Goal: Task Accomplishment & Management: Manage account settings

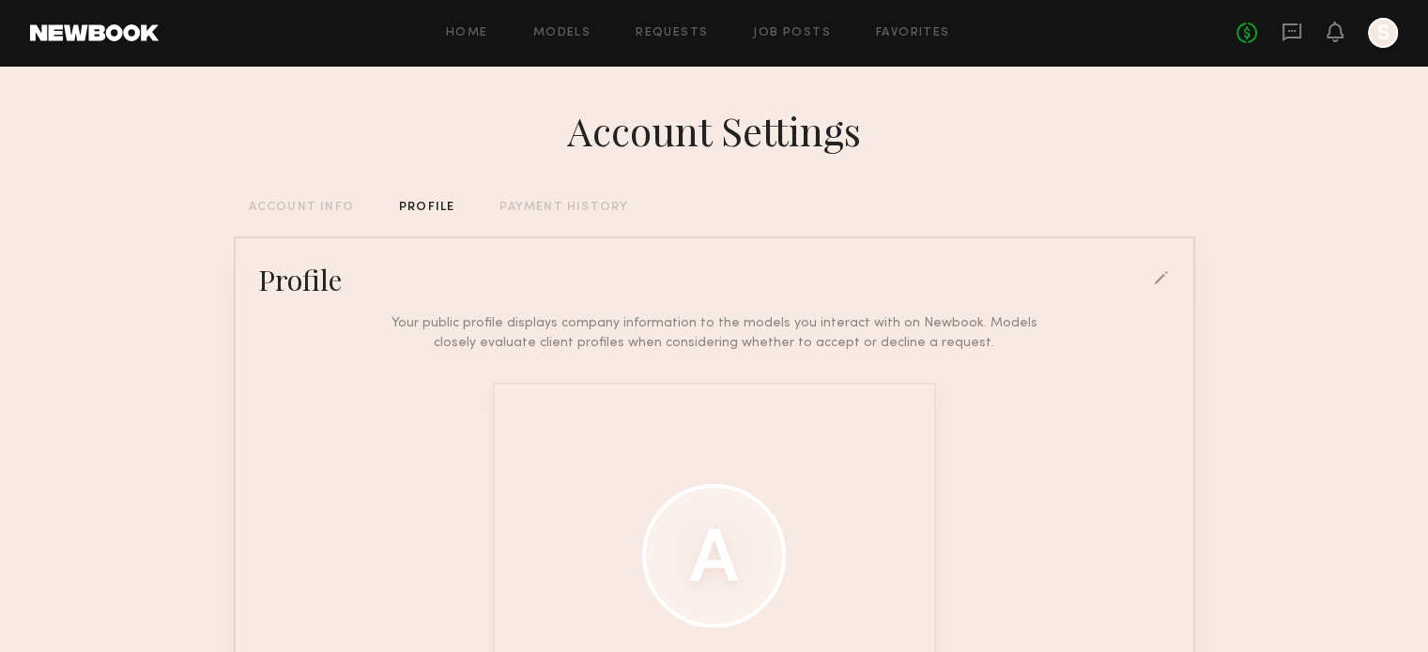
click at [1166, 288] on div at bounding box center [1162, 279] width 17 height 17
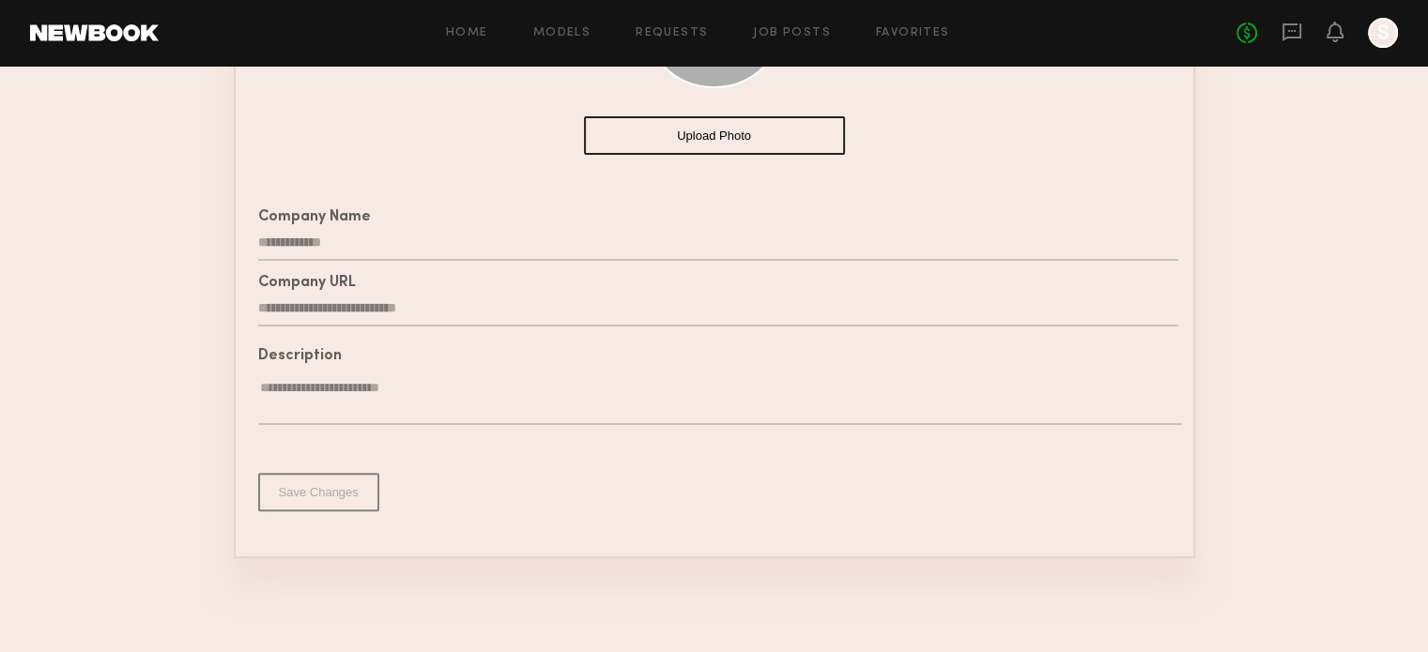
scroll to position [349, 0]
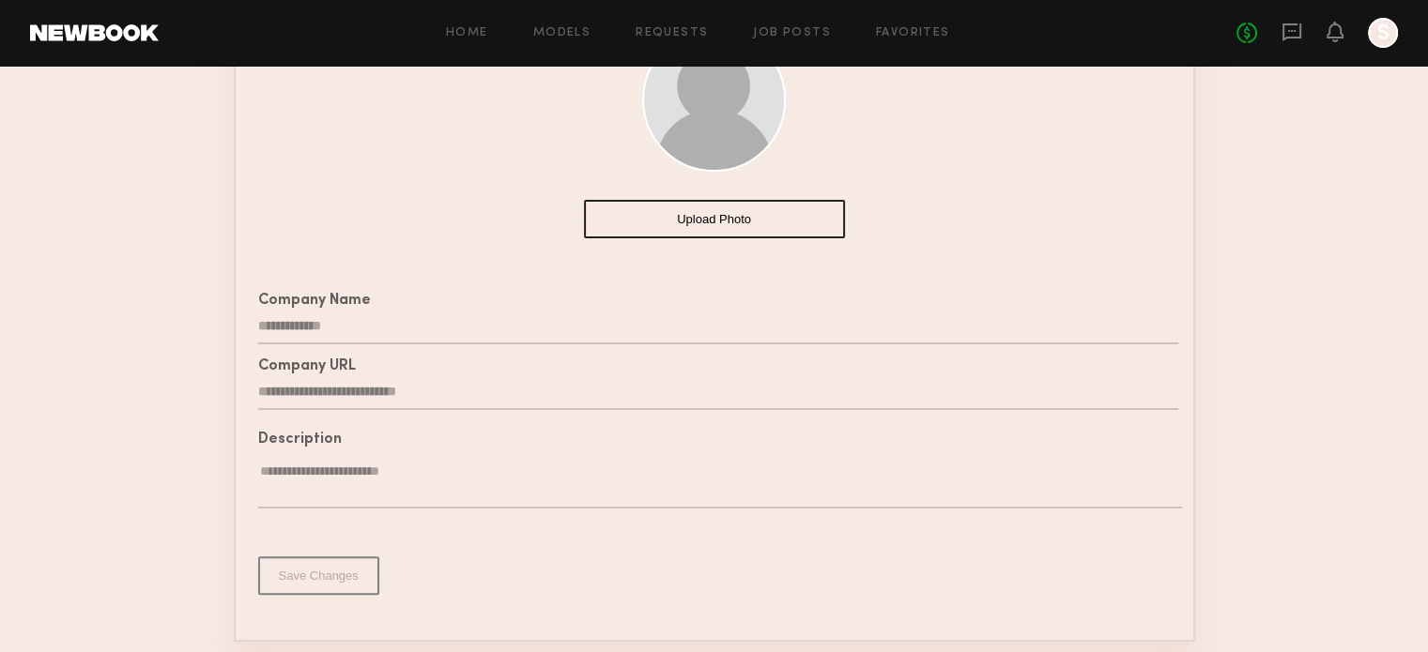
click at [703, 224] on button "Upload Photo" at bounding box center [714, 219] width 261 height 38
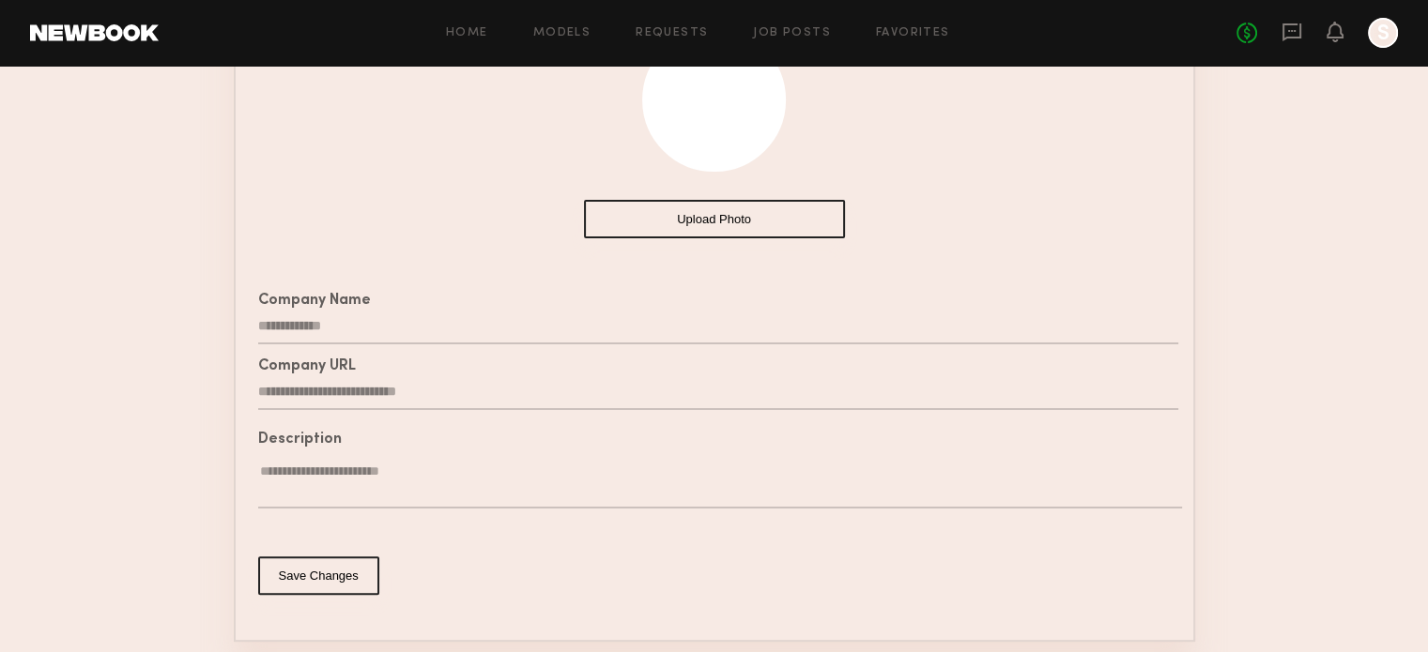
scroll to position [255, 0]
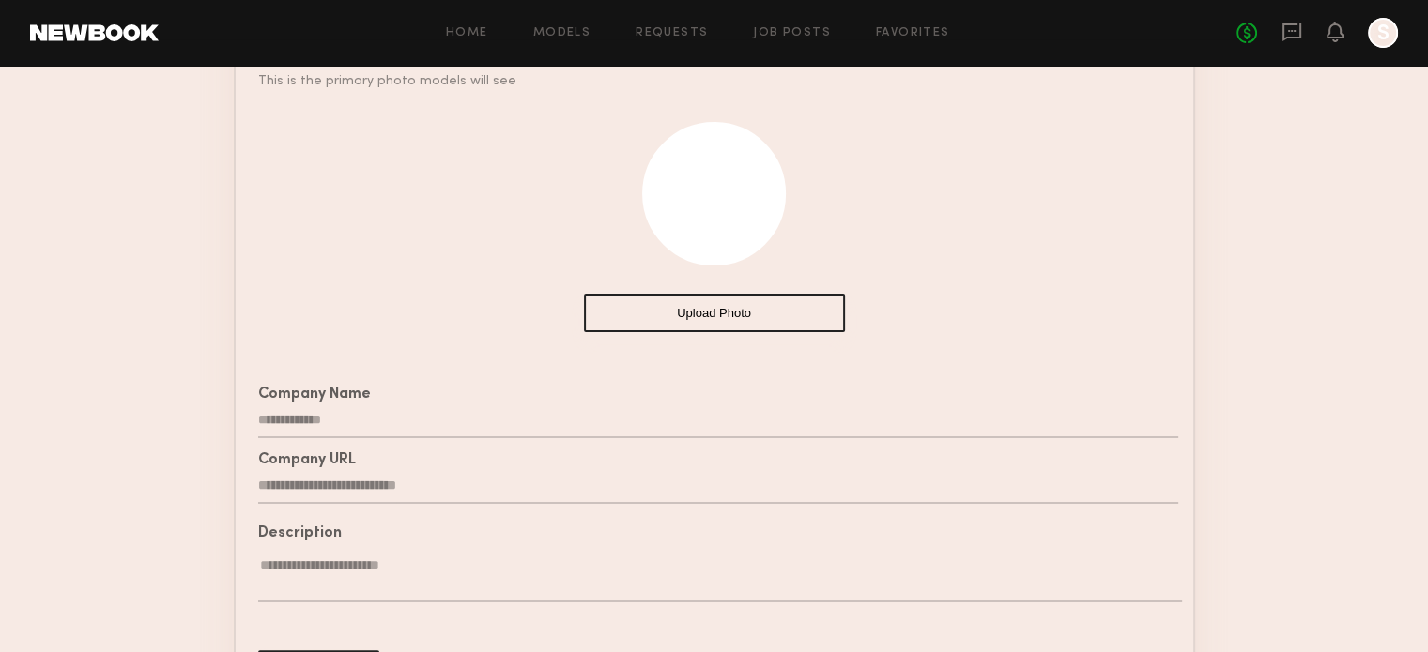
drag, startPoint x: 712, startPoint y: 220, endPoint x: 710, endPoint y: 258, distance: 38.5
click at [710, 258] on div at bounding box center [714, 194] width 144 height 144
click at [717, 321] on button "Upload Photo" at bounding box center [714, 313] width 261 height 38
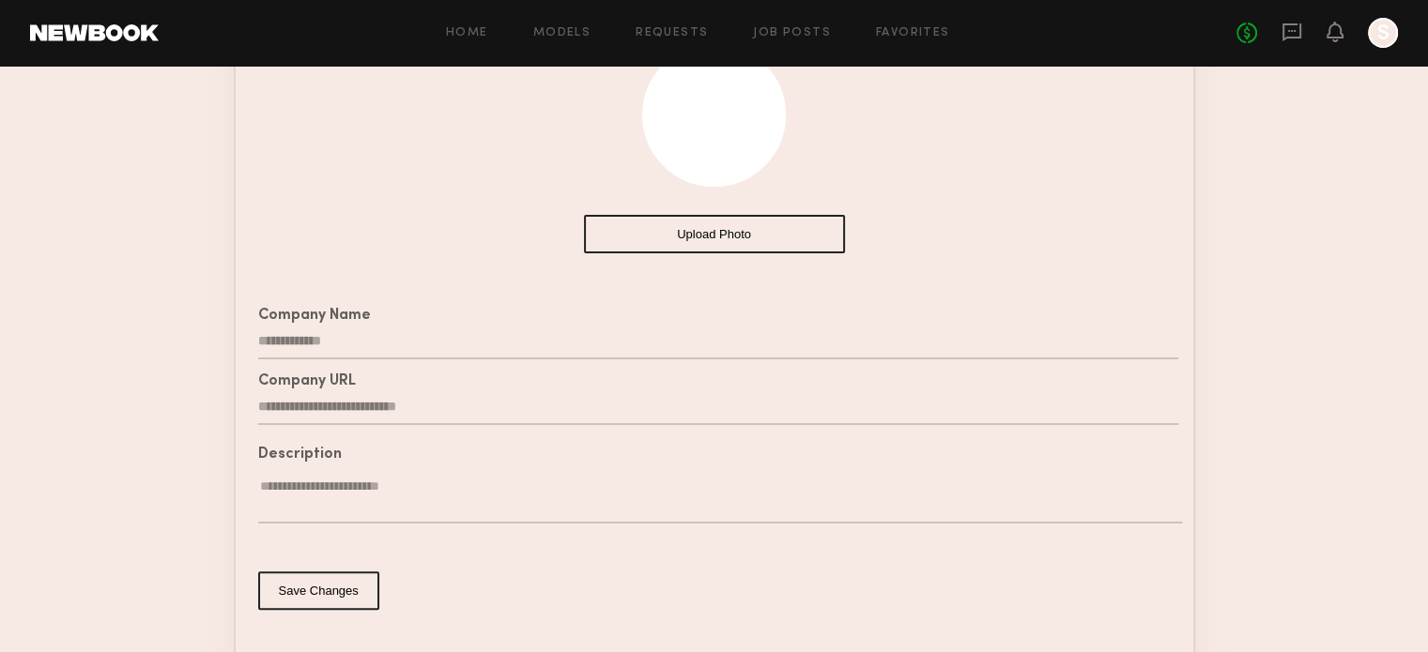
scroll to position [443, 0]
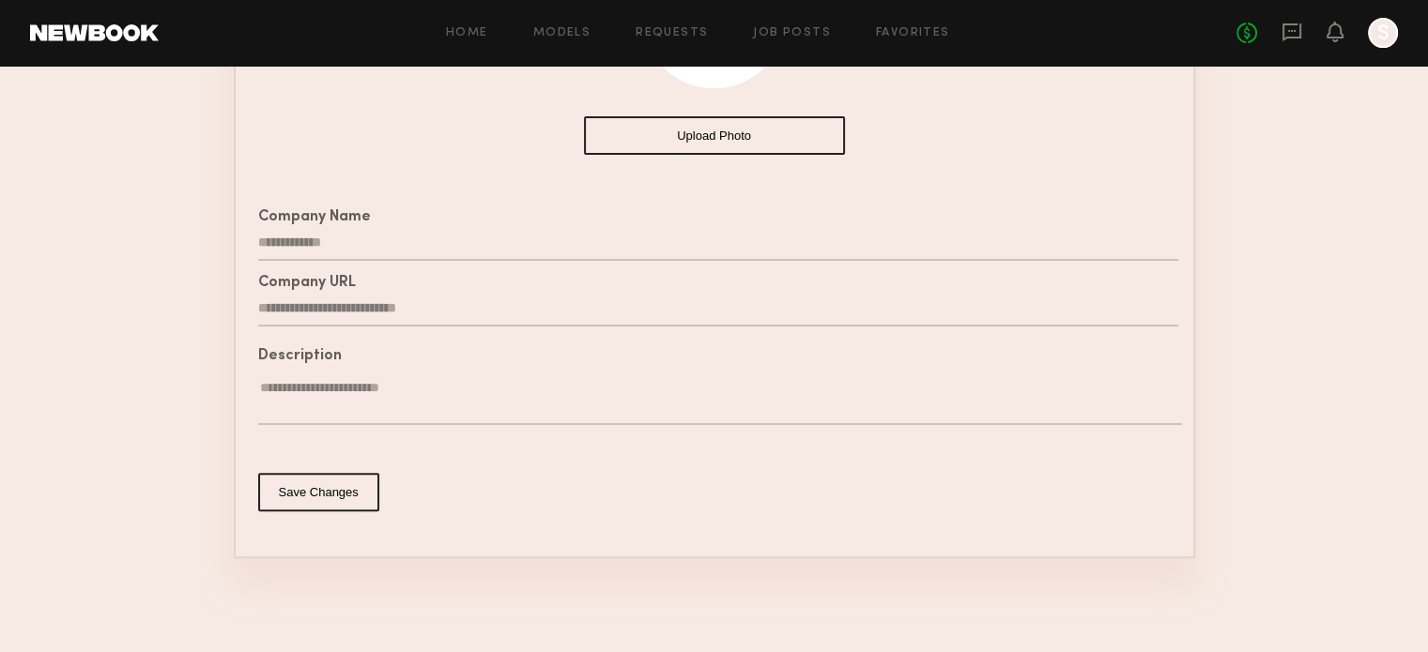
click at [349, 504] on button "Save Changes" at bounding box center [318, 492] width 121 height 38
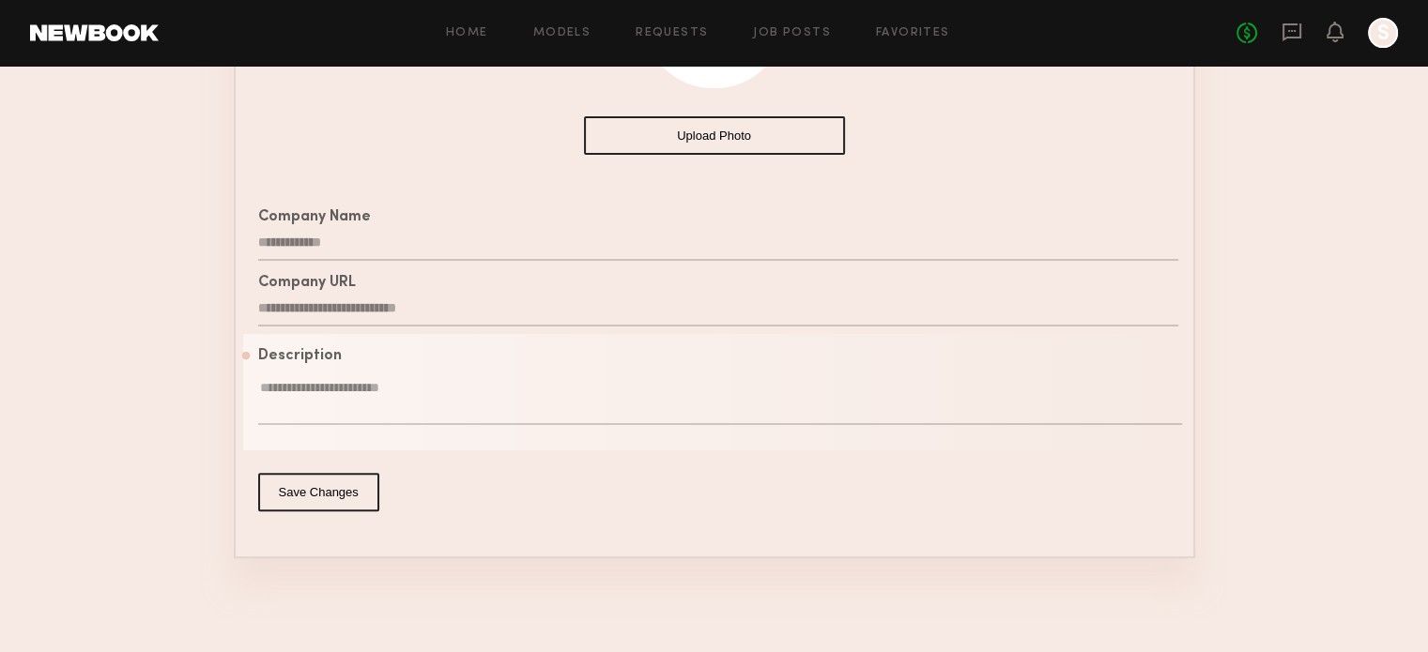
click at [336, 501] on button "Save Changes" at bounding box center [318, 492] width 121 height 38
click at [326, 504] on button "Save Changes" at bounding box center [318, 492] width 121 height 38
click at [304, 406] on textarea at bounding box center [720, 402] width 924 height 46
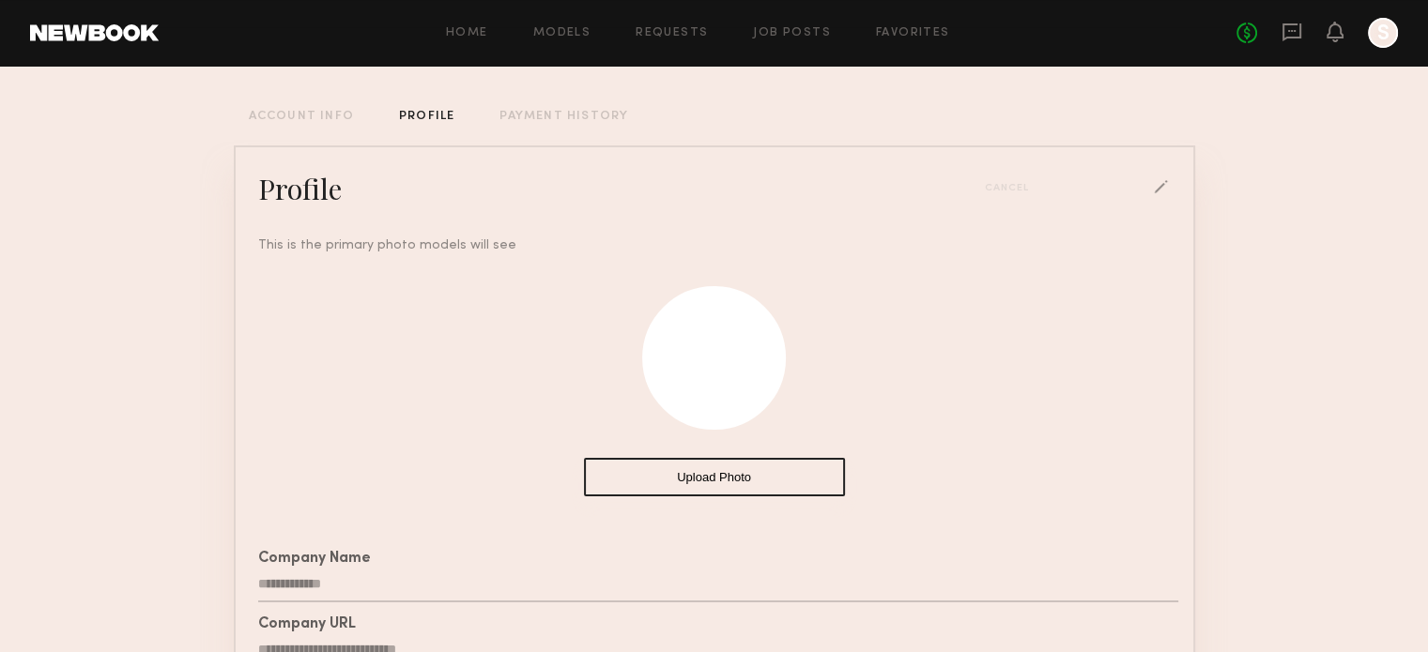
scroll to position [375, 0]
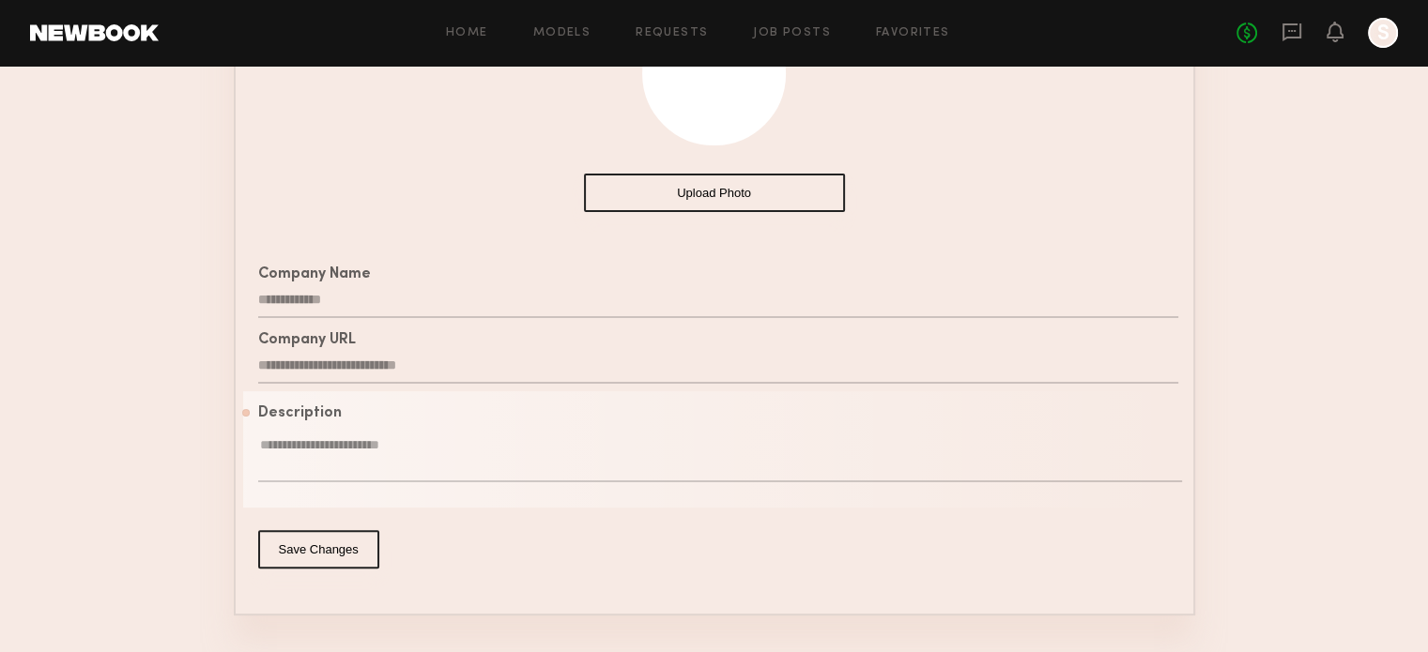
click at [314, 452] on textarea at bounding box center [720, 460] width 924 height 46
click at [297, 470] on textarea at bounding box center [720, 460] width 924 height 46
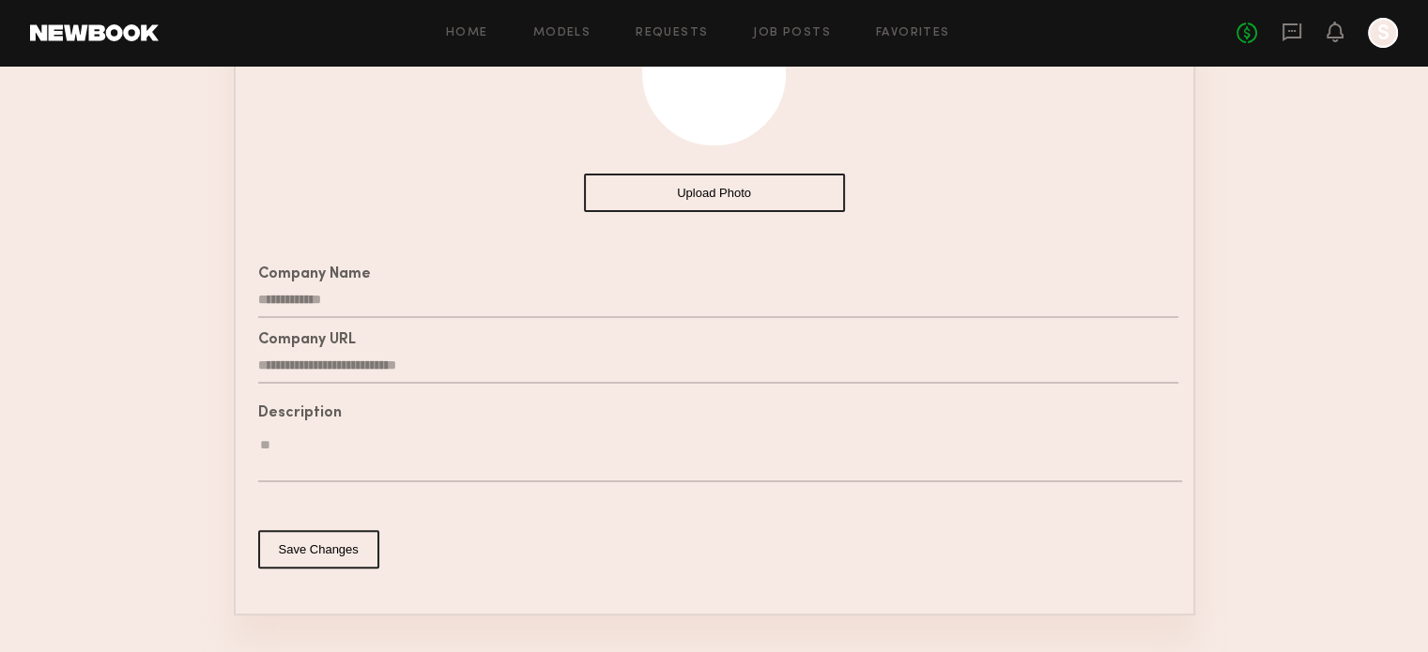
type textarea "*"
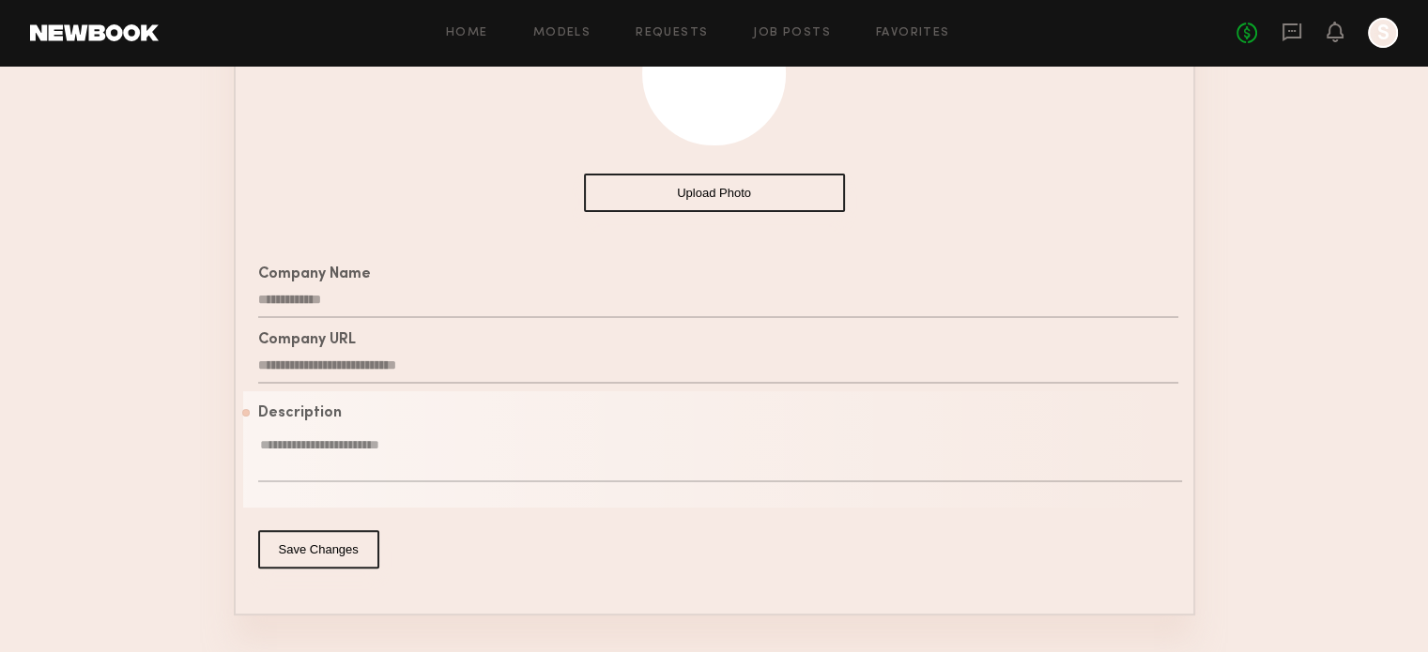
paste textarea "**********"
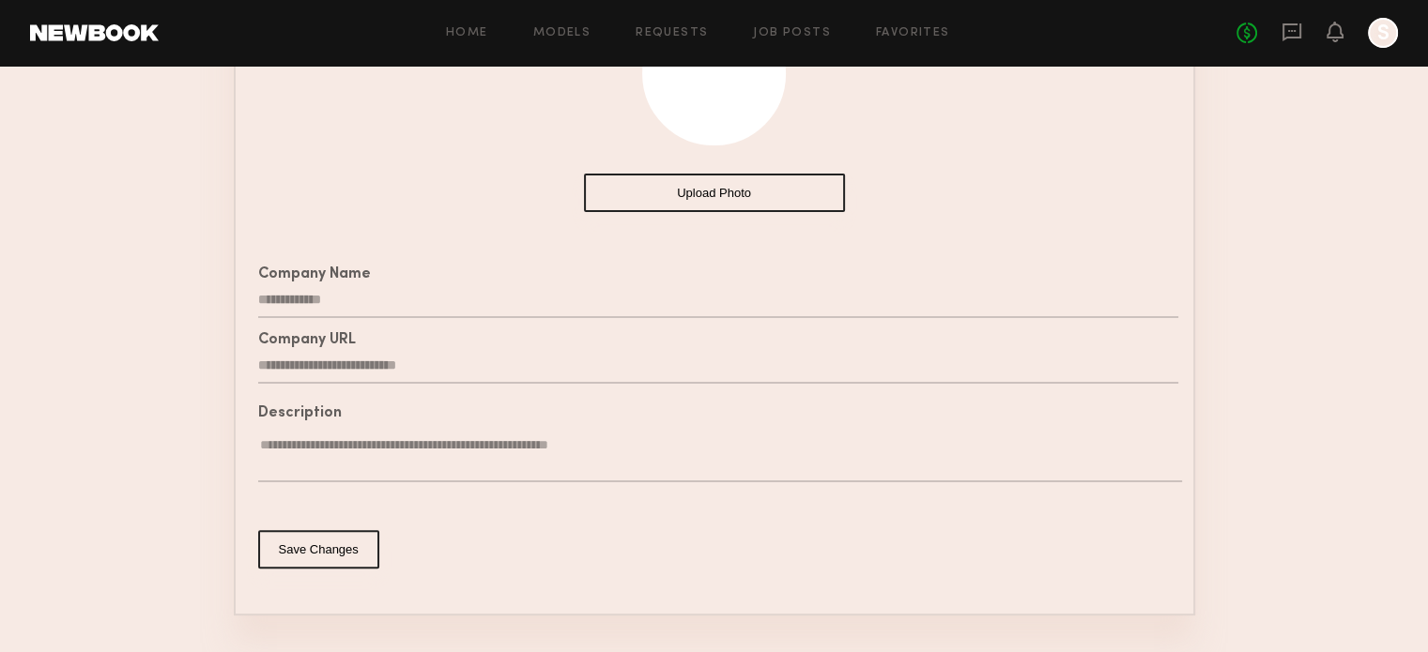
click at [278, 459] on textarea "**********" at bounding box center [720, 460] width 924 height 46
click at [764, 461] on textarea "**********" at bounding box center [720, 460] width 924 height 46
type textarea "**********"
click at [321, 569] on button "Save Changes" at bounding box center [318, 549] width 121 height 38
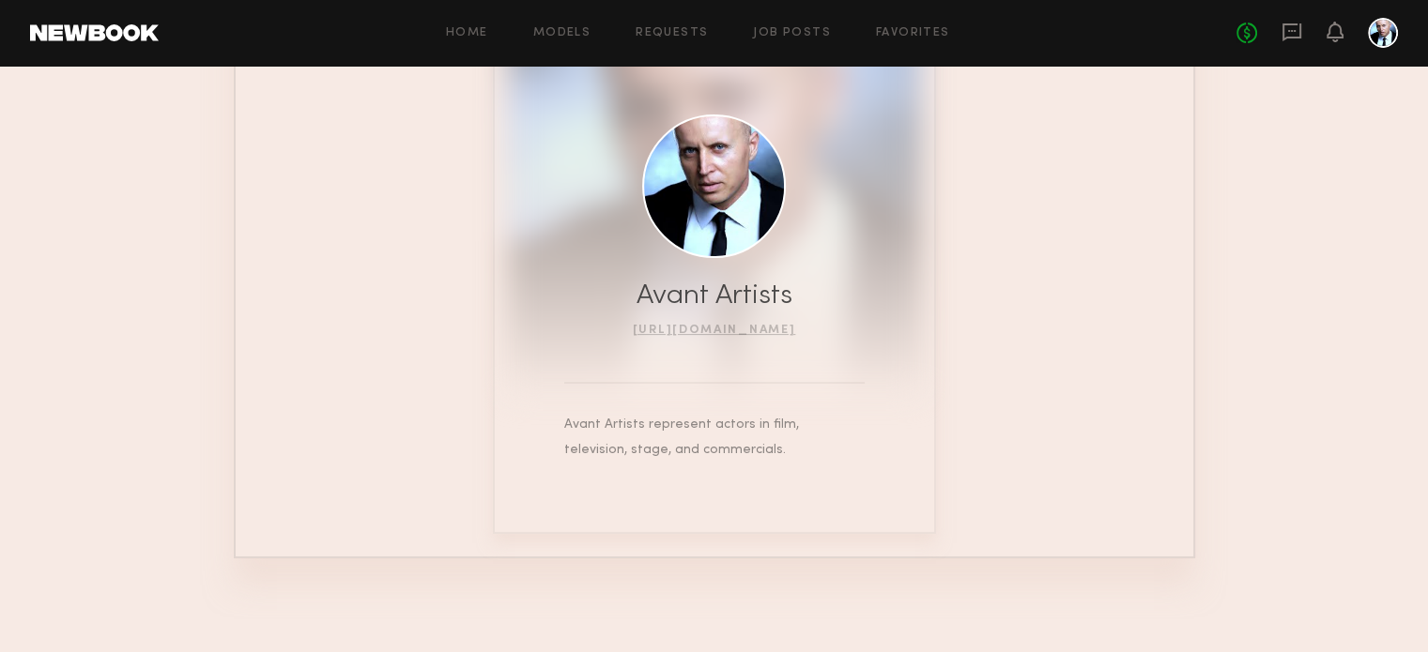
click at [782, 40] on div "Home Models Requests Job Posts Favorites Sign Out No fees up to $5,000" at bounding box center [778, 33] width 1239 height 30
click at [556, 34] on link "Models" at bounding box center [561, 33] width 57 height 12
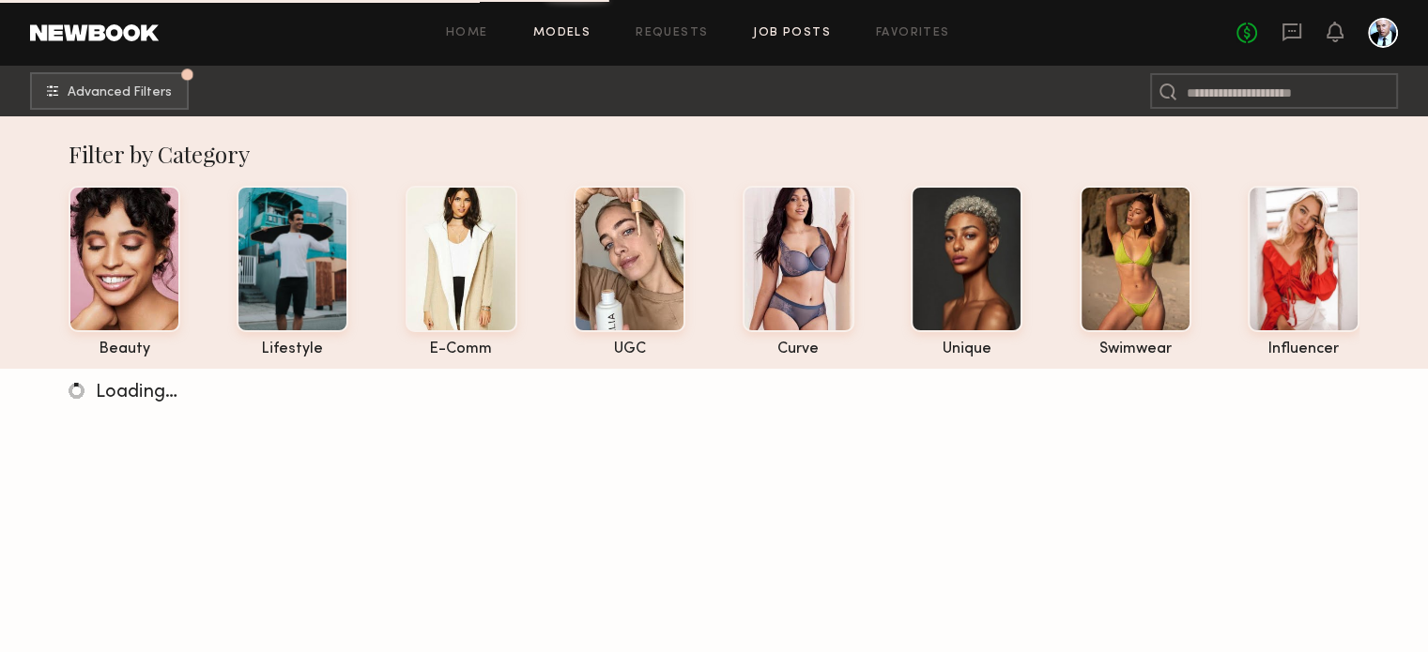
click at [800, 37] on link "Job Posts" at bounding box center [792, 33] width 78 height 12
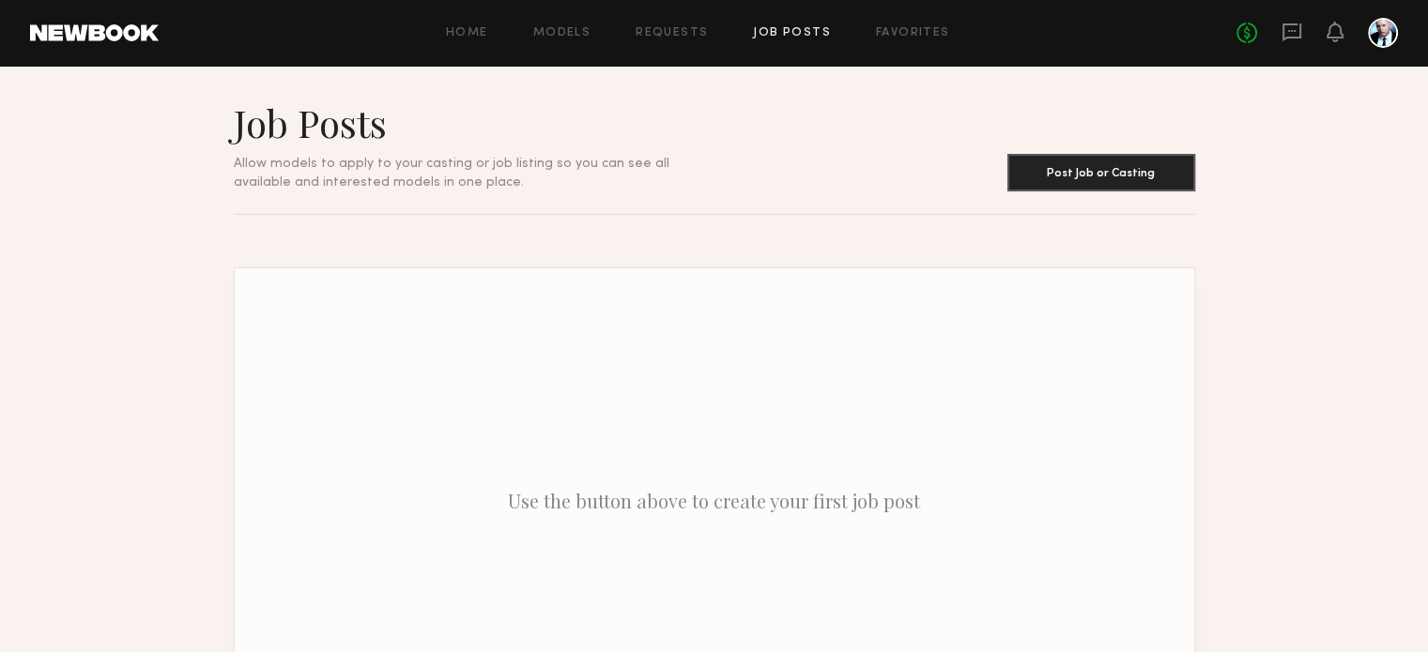
click at [905, 40] on div "Home Models Requests Job Posts Favorites Sign Out No fees up to $5,000" at bounding box center [778, 33] width 1239 height 30
click at [882, 38] on link "Favorites" at bounding box center [913, 33] width 74 height 12
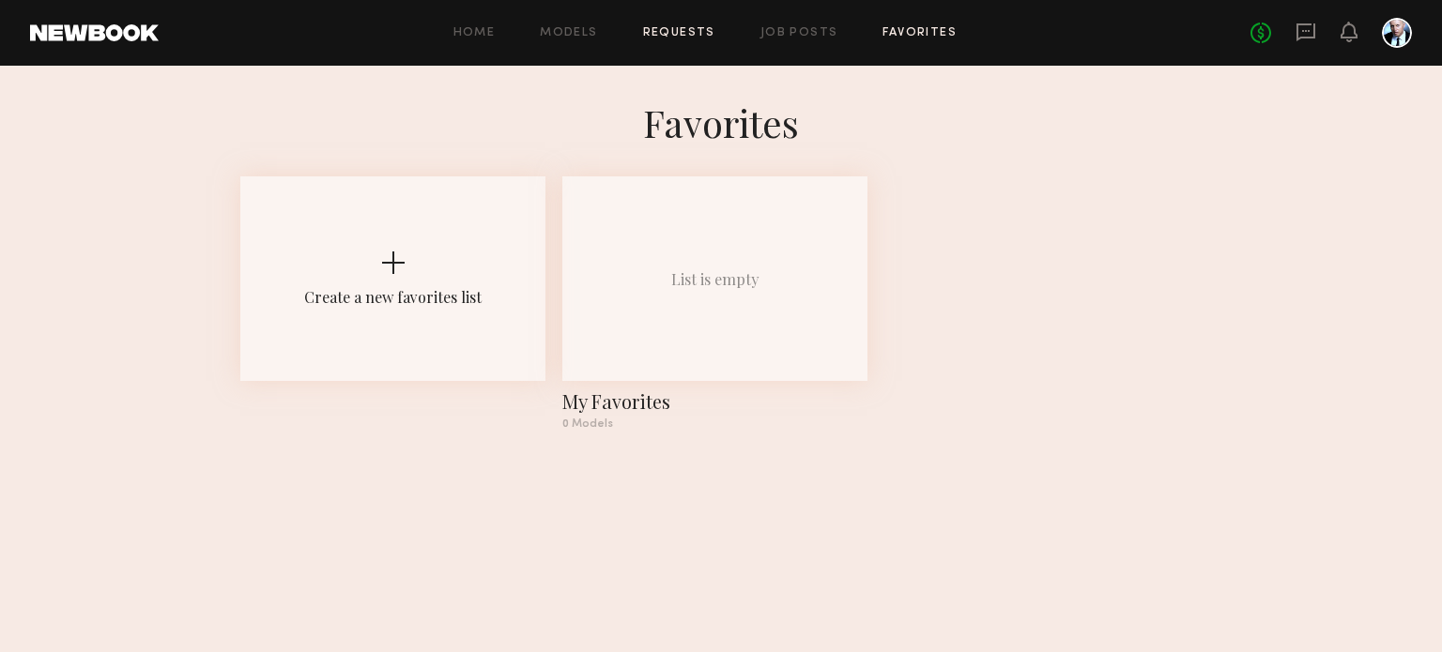
click at [708, 35] on link "Requests" at bounding box center [679, 33] width 72 height 12
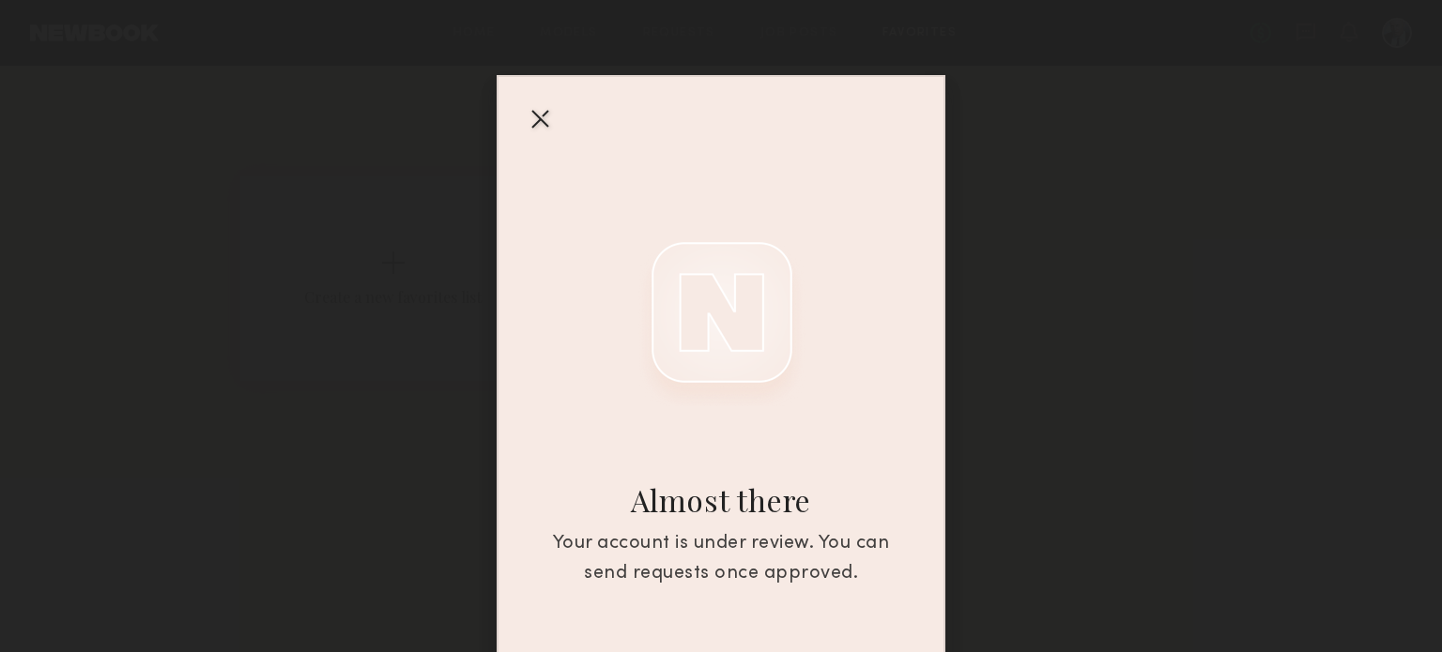
click at [525, 123] on div at bounding box center [540, 118] width 30 height 30
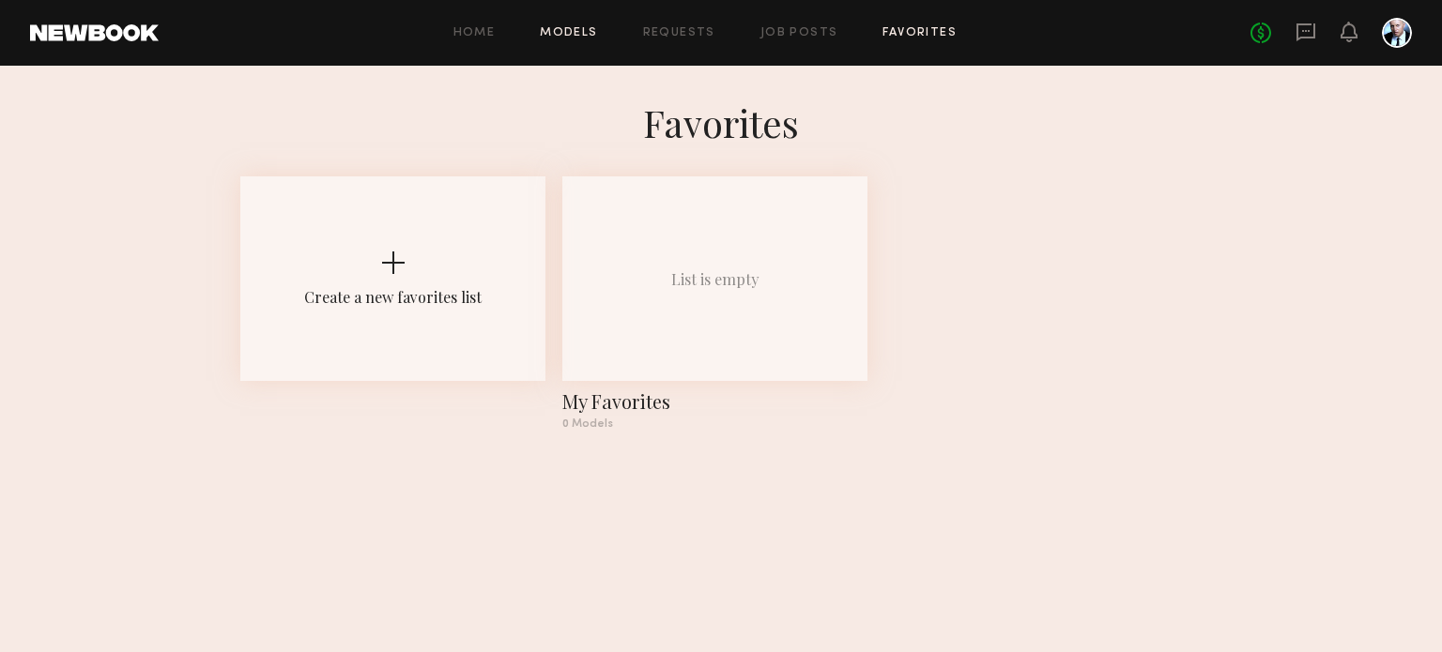
click at [567, 34] on link "Models" at bounding box center [568, 33] width 57 height 12
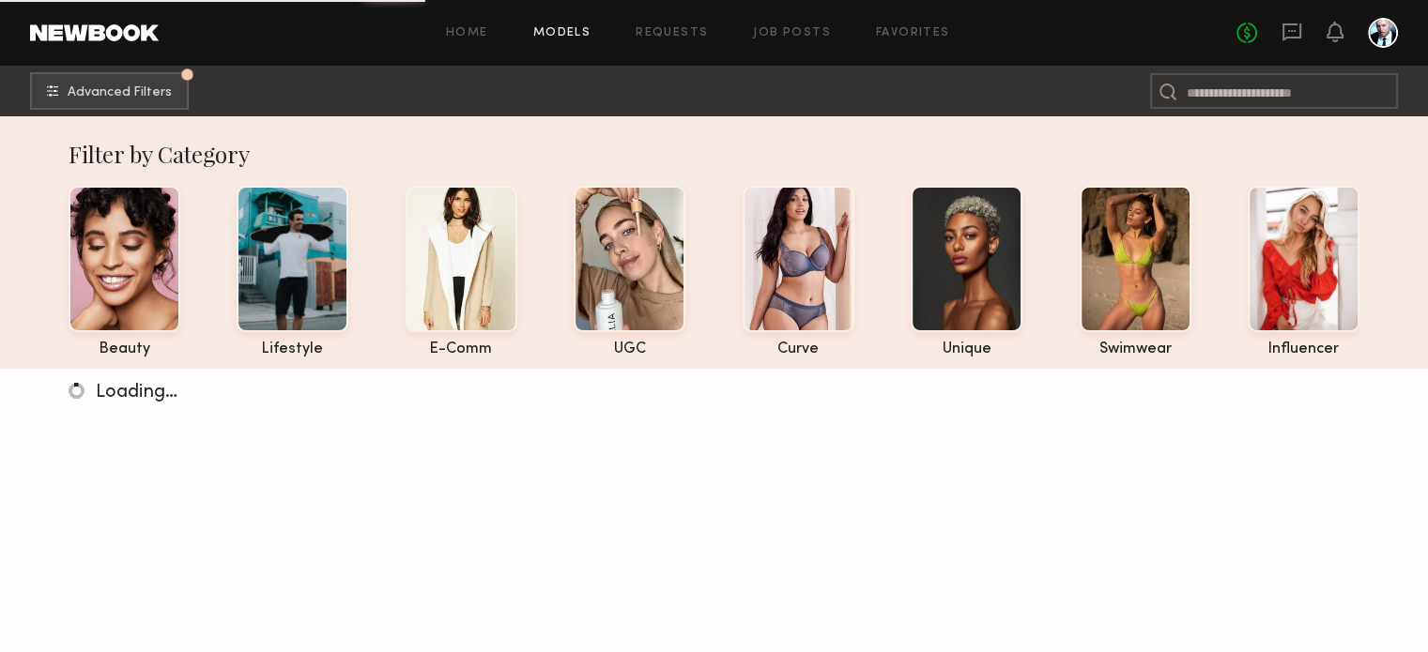
click at [1373, 40] on div at bounding box center [1383, 33] width 30 height 30
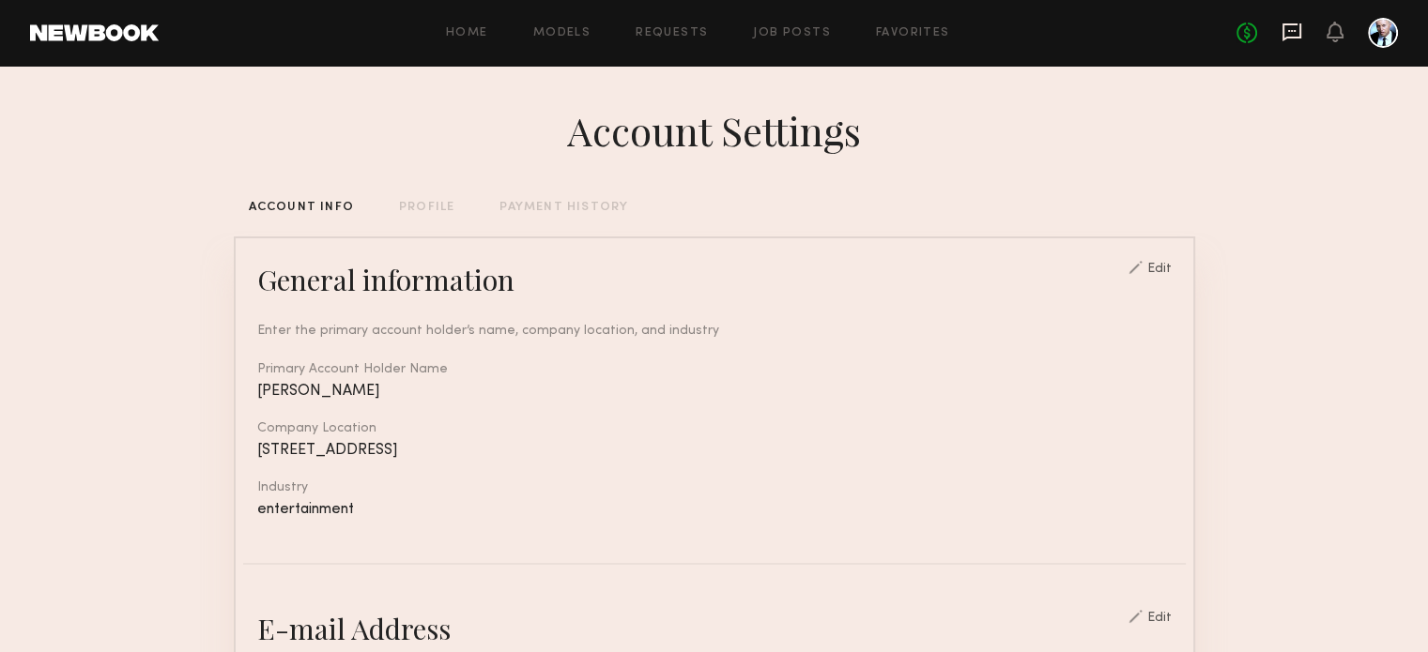
click at [1291, 38] on icon at bounding box center [1291, 32] width 19 height 18
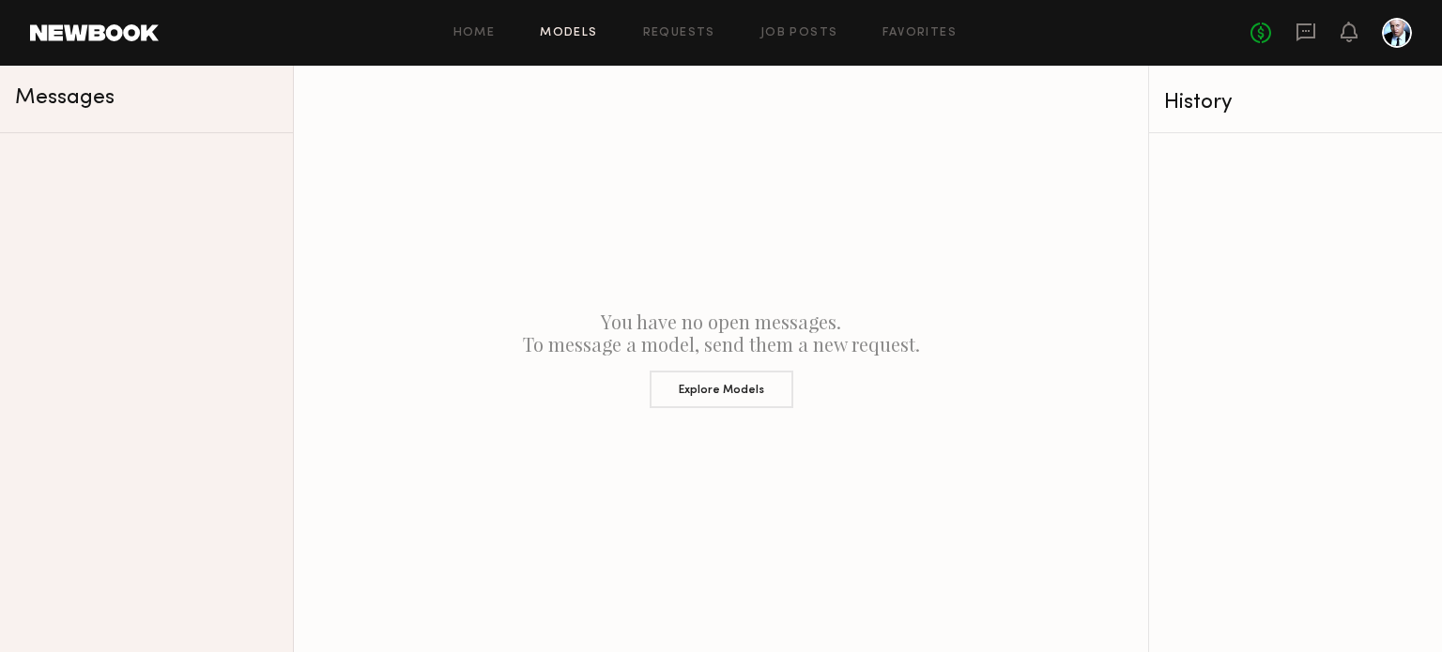
click at [544, 29] on link "Models" at bounding box center [568, 33] width 57 height 12
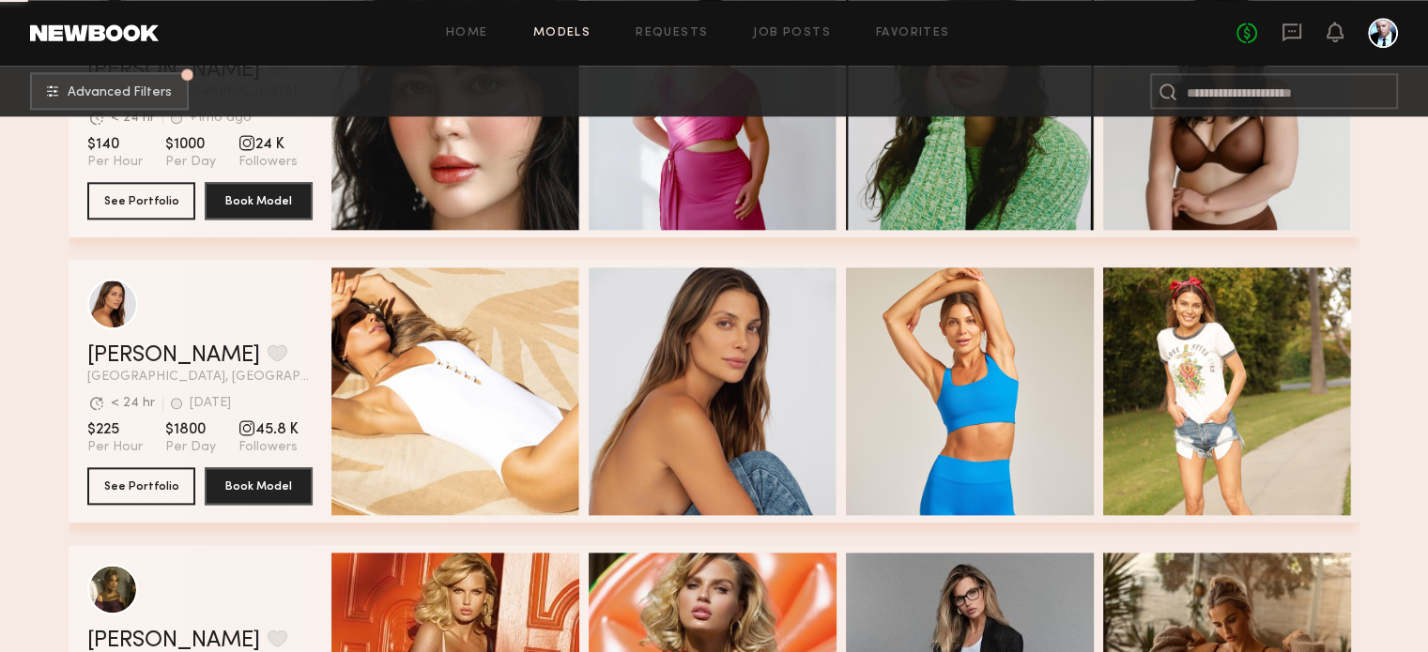
scroll to position [2535, 0]
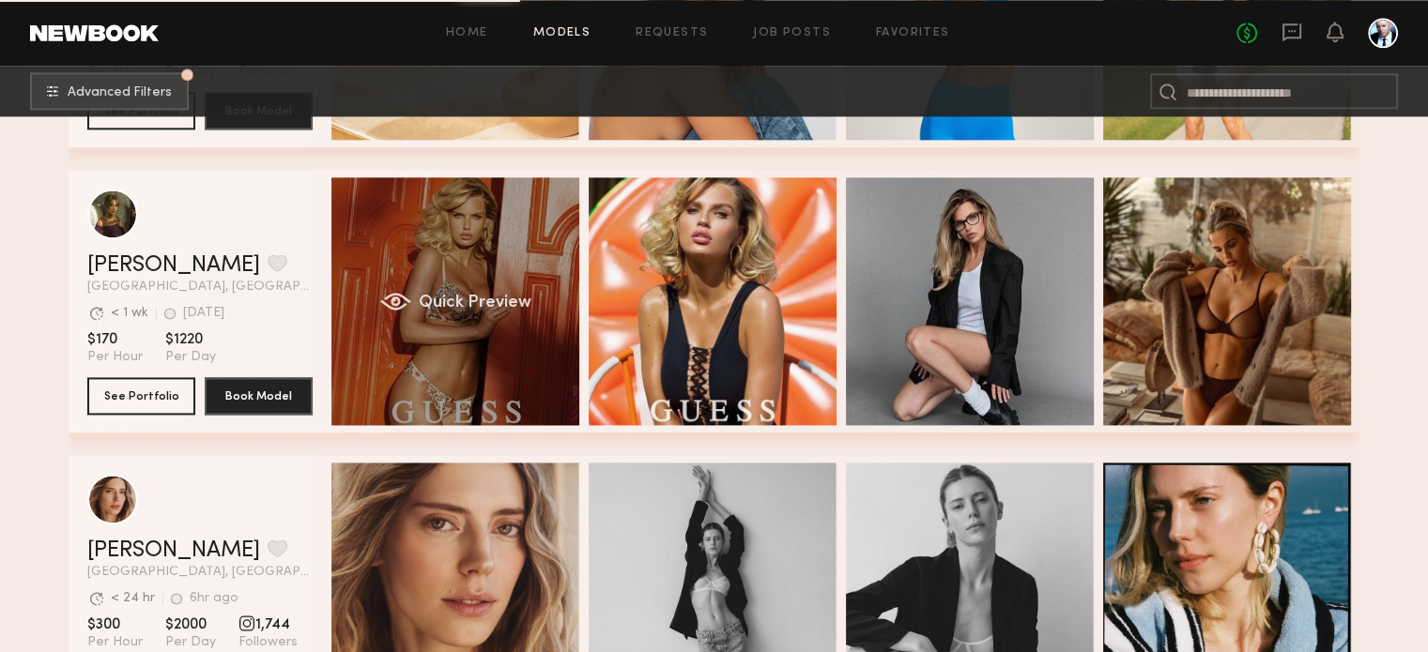
click at [457, 277] on div "Quick Preview" at bounding box center [455, 301] width 248 height 248
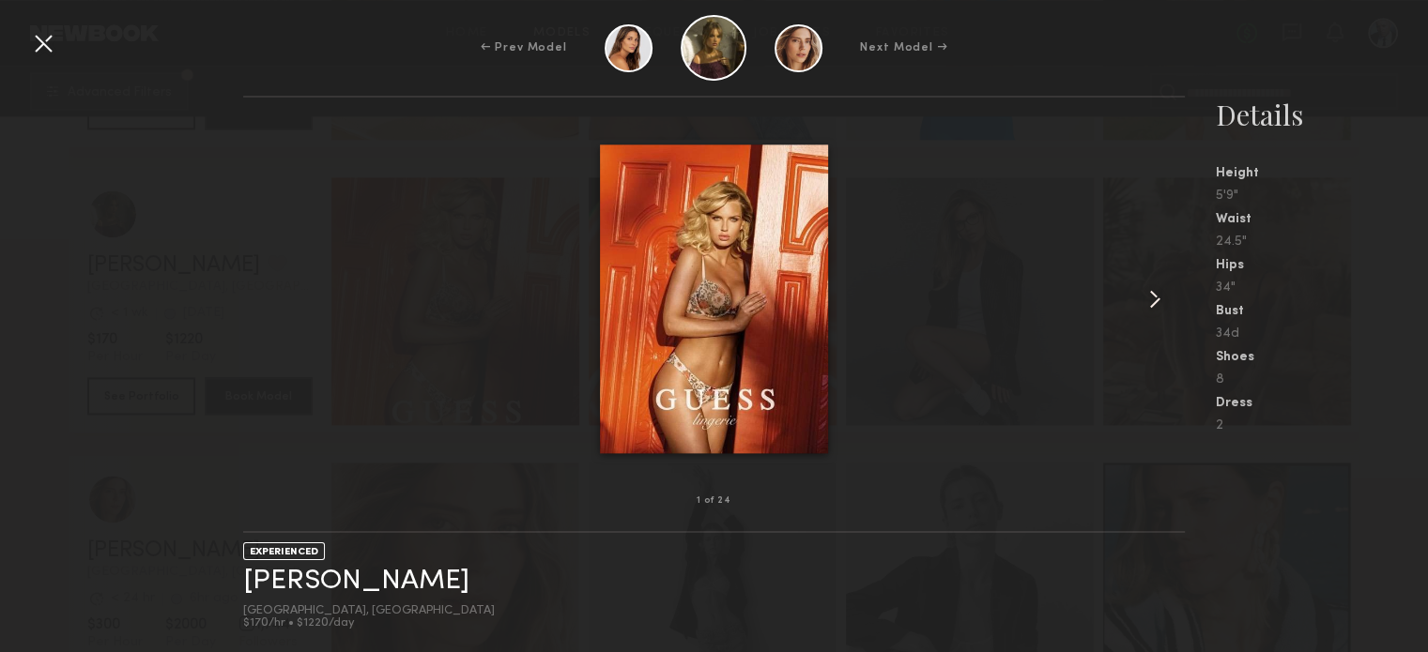
click at [1159, 299] on common-icon at bounding box center [1155, 299] width 30 height 30
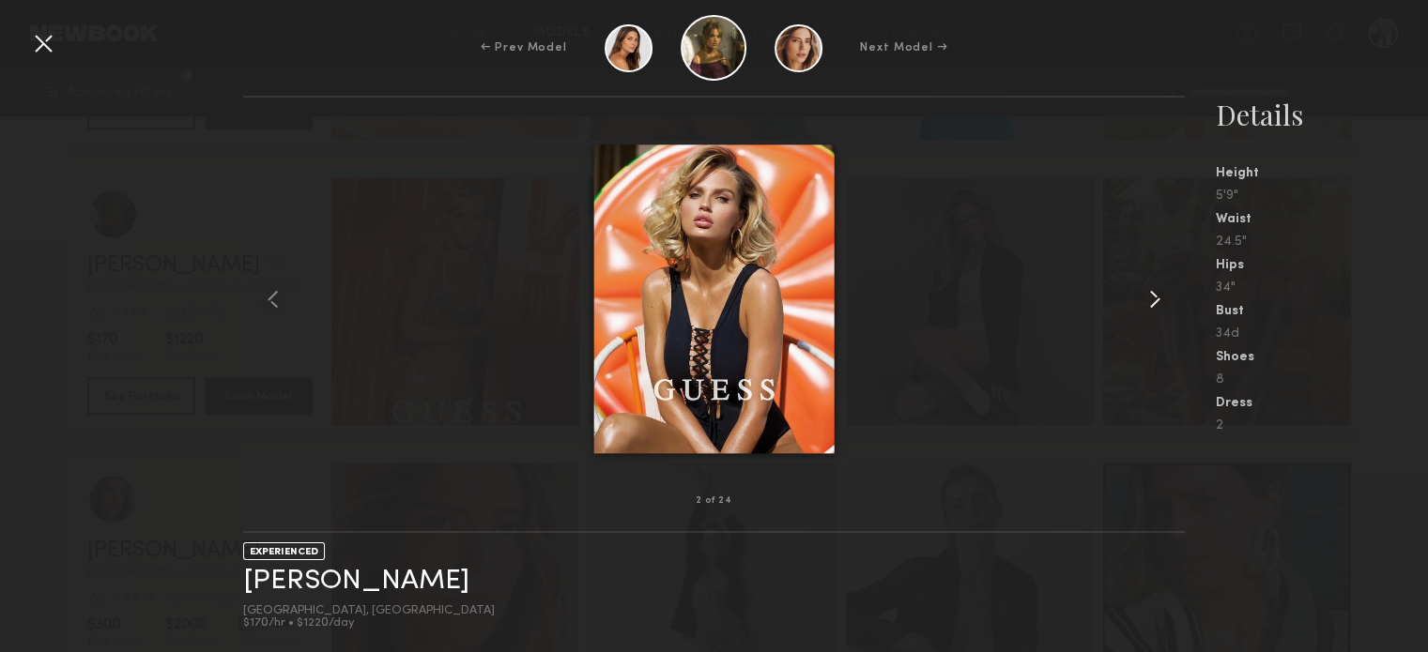
click at [1159, 299] on common-icon at bounding box center [1155, 299] width 30 height 30
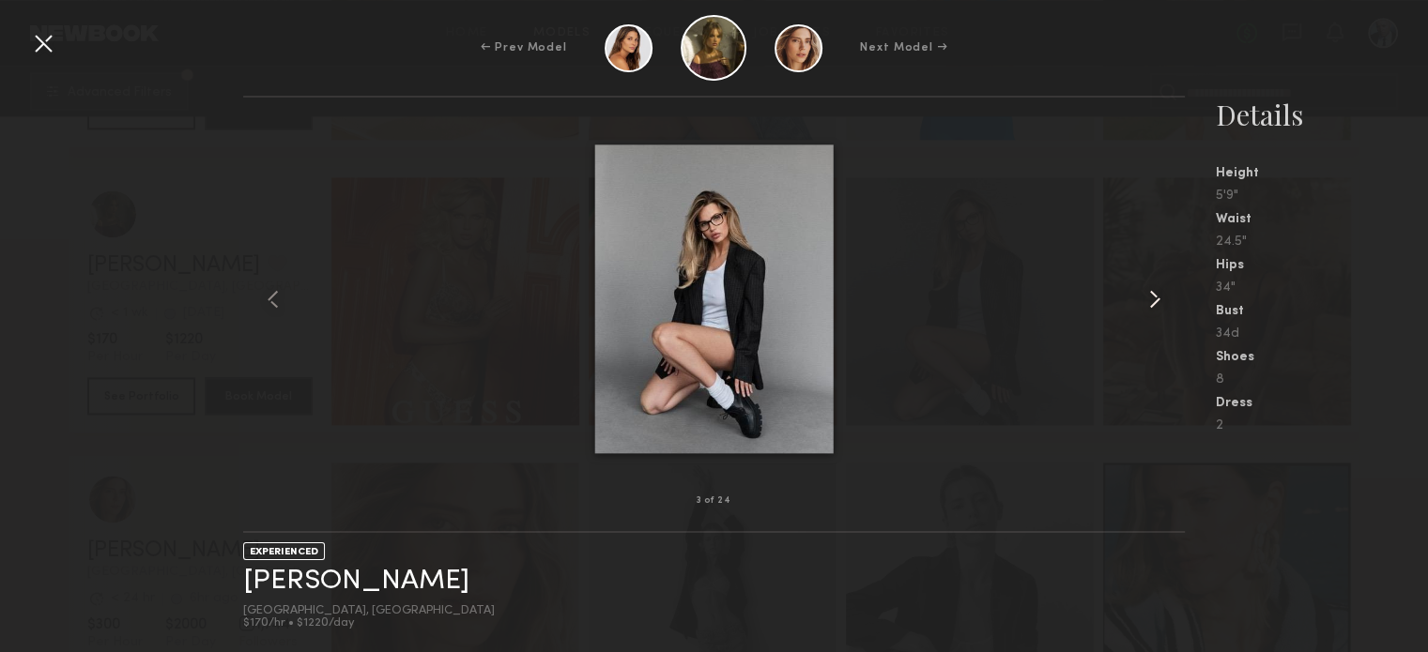
click at [1159, 299] on common-icon at bounding box center [1155, 299] width 30 height 30
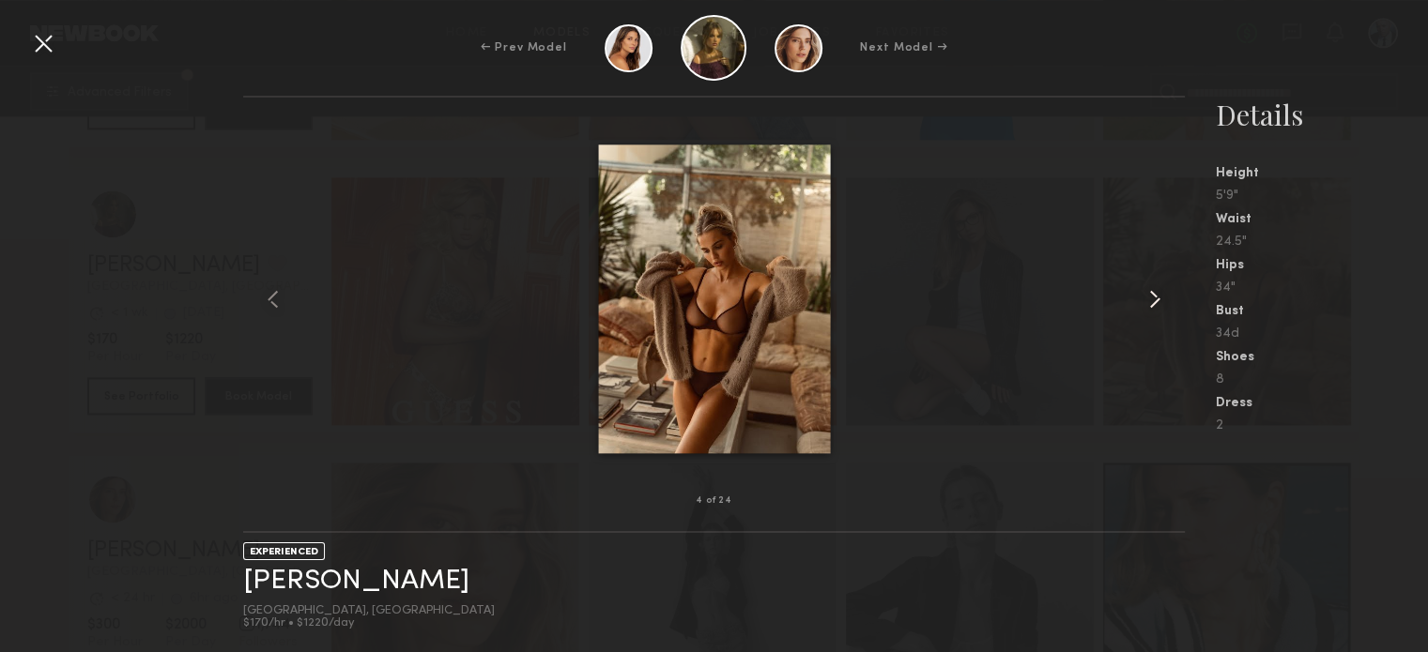
click at [1159, 299] on common-icon at bounding box center [1155, 299] width 30 height 30
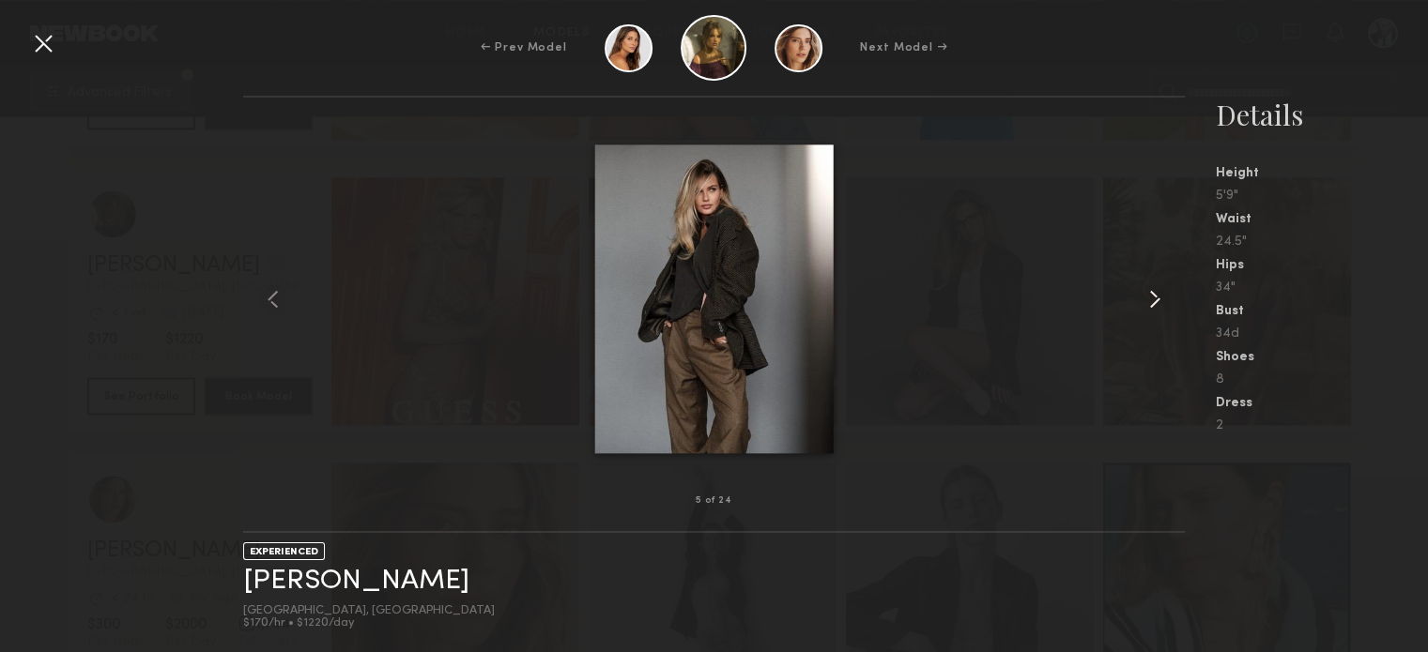
click at [1157, 299] on common-icon at bounding box center [1155, 299] width 30 height 30
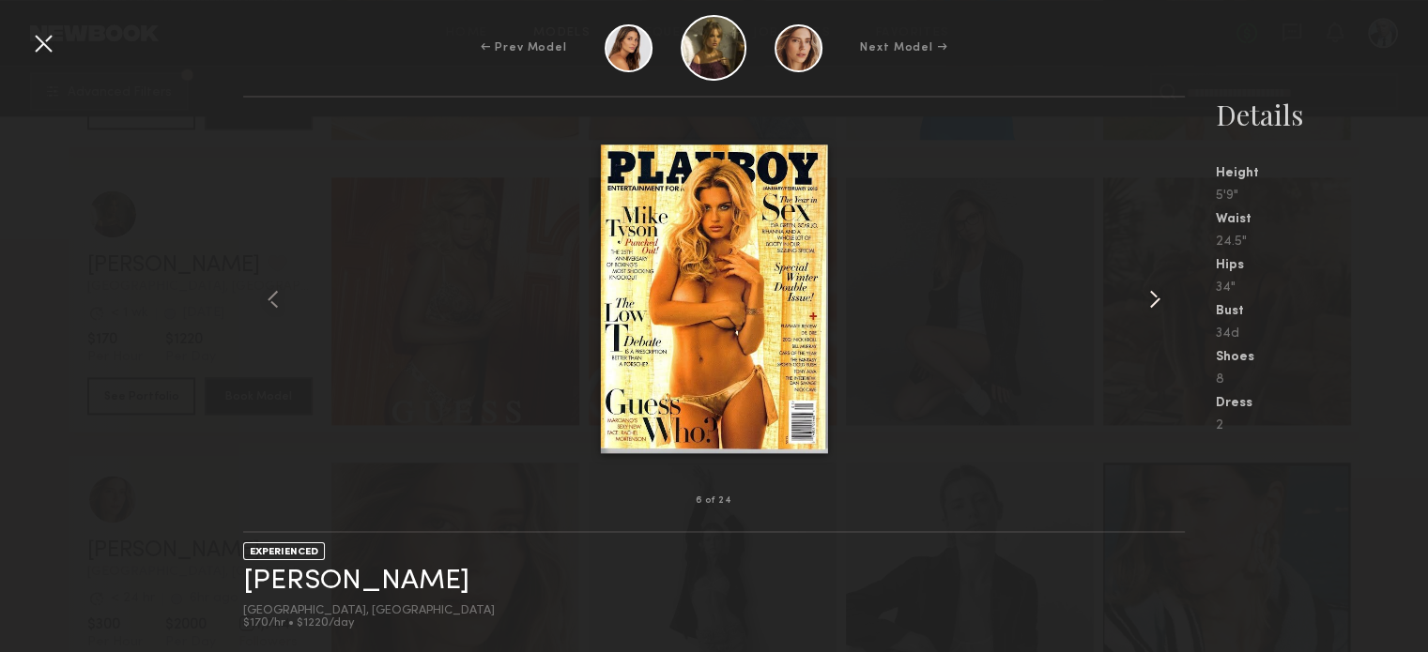
click at [1151, 298] on common-icon at bounding box center [1155, 299] width 30 height 30
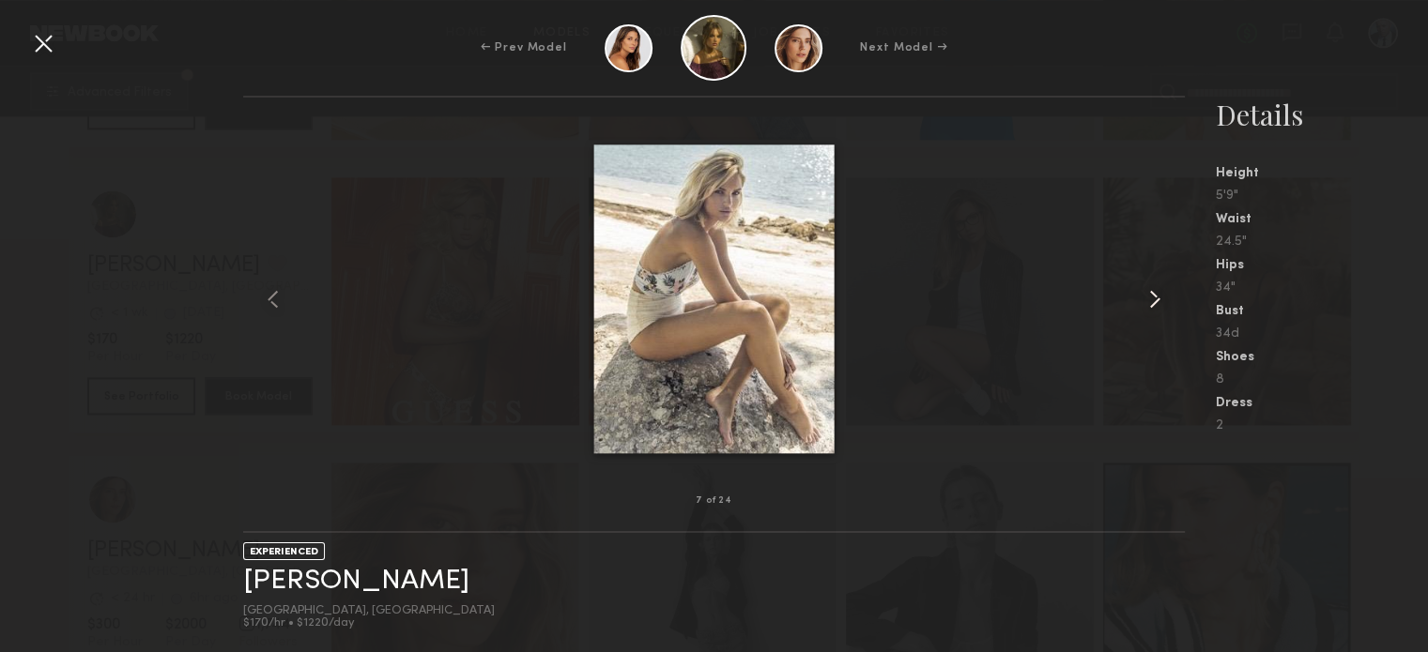
click at [1150, 297] on common-icon at bounding box center [1155, 299] width 30 height 30
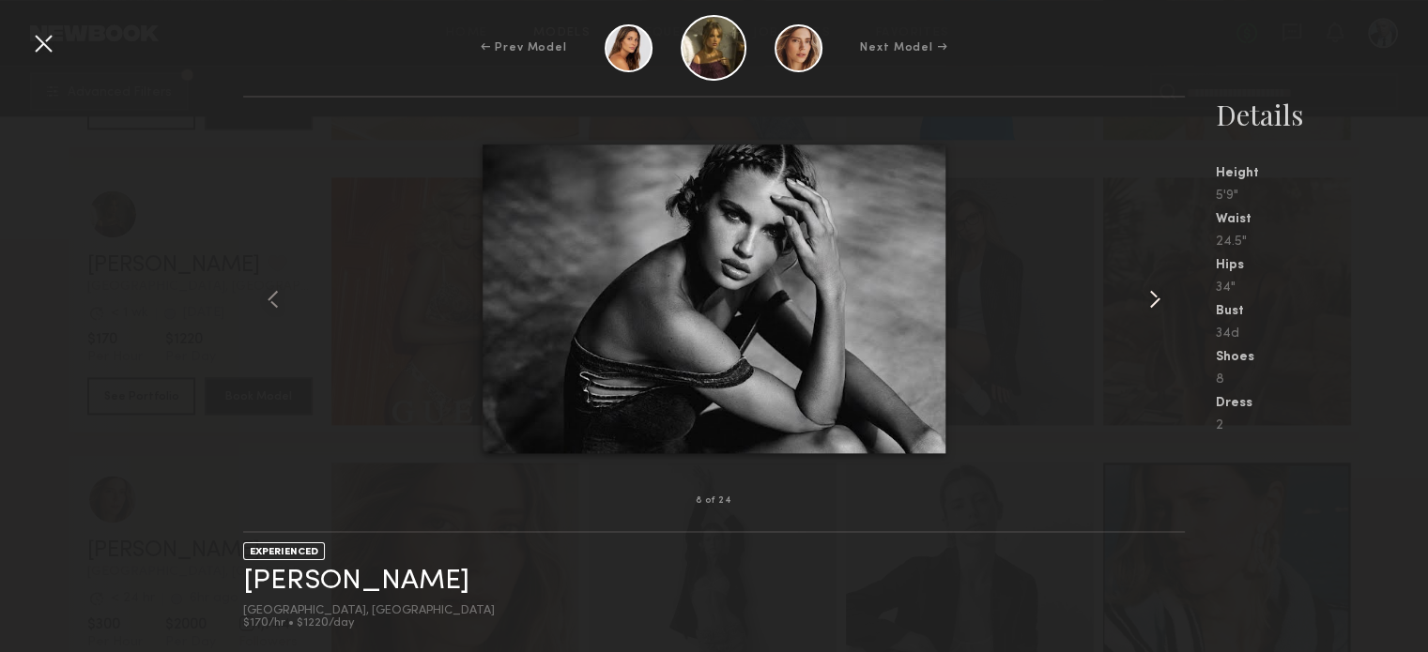
click at [1150, 297] on common-icon at bounding box center [1155, 299] width 30 height 30
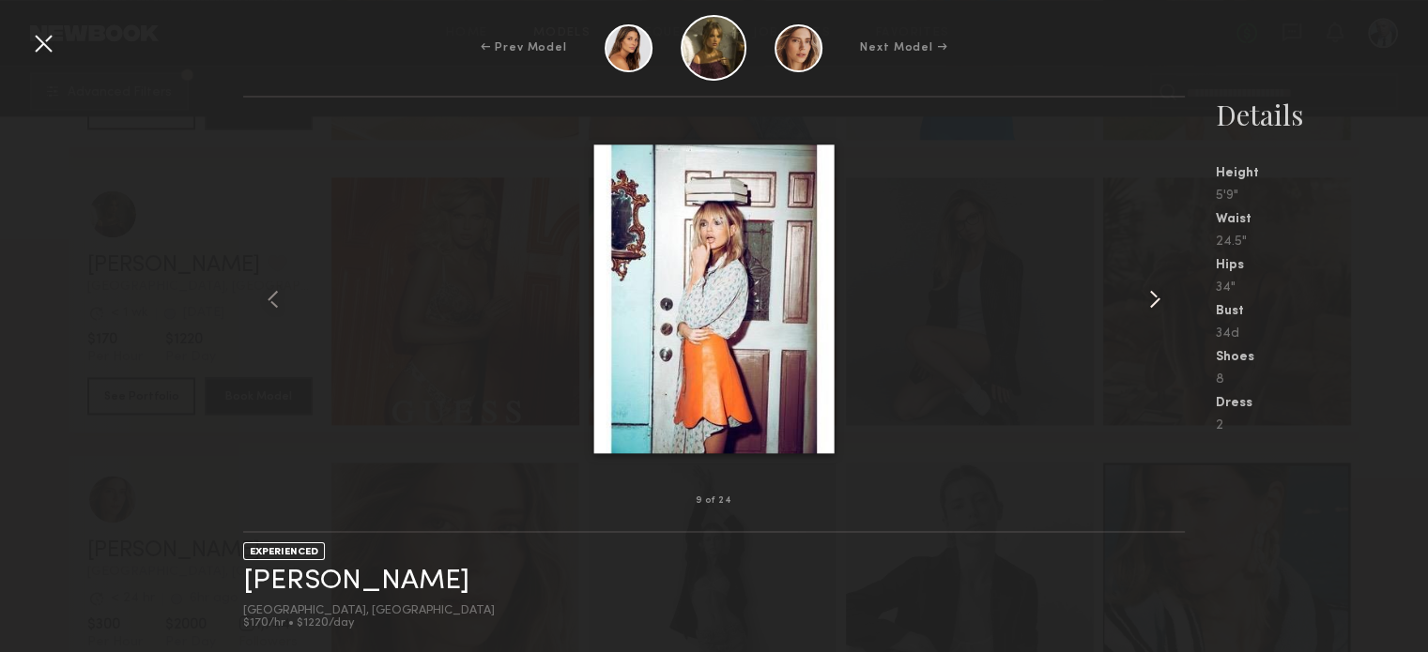
click at [1150, 297] on common-icon at bounding box center [1155, 299] width 30 height 30
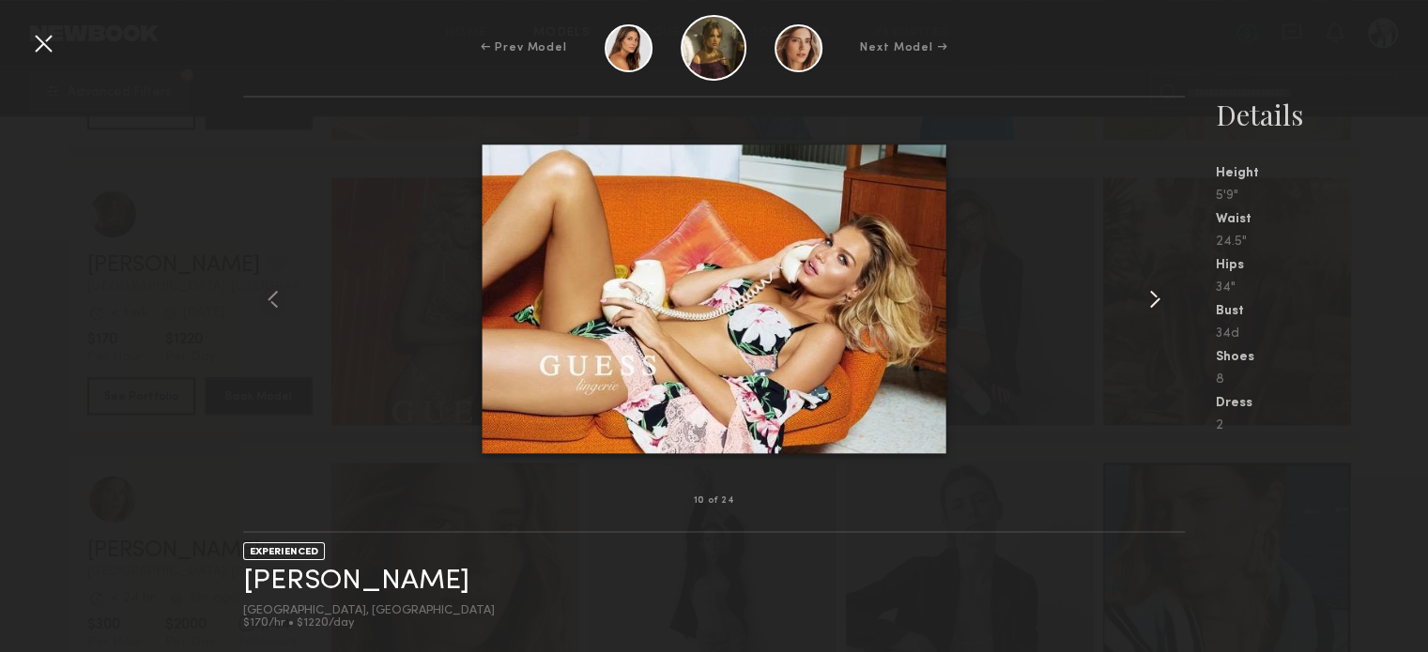
click at [1150, 297] on common-icon at bounding box center [1155, 299] width 30 height 30
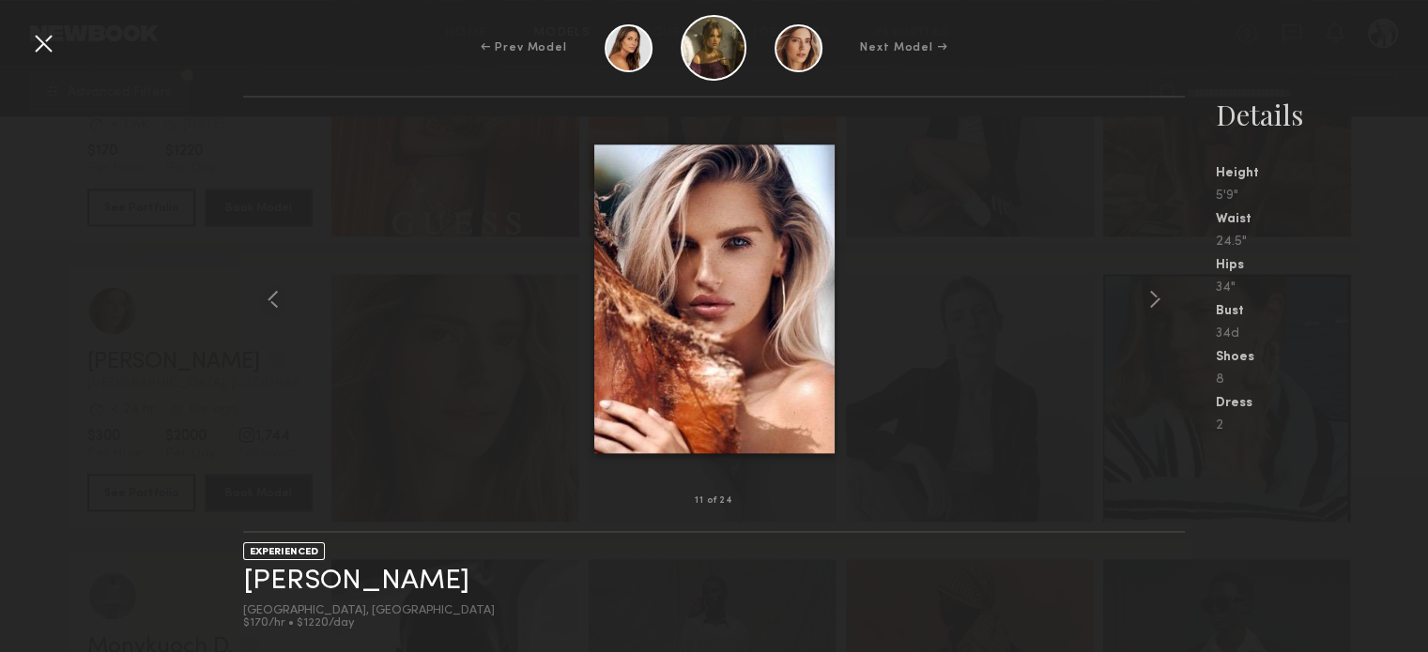
scroll to position [3004, 0]
click at [48, 33] on div at bounding box center [43, 43] width 30 height 30
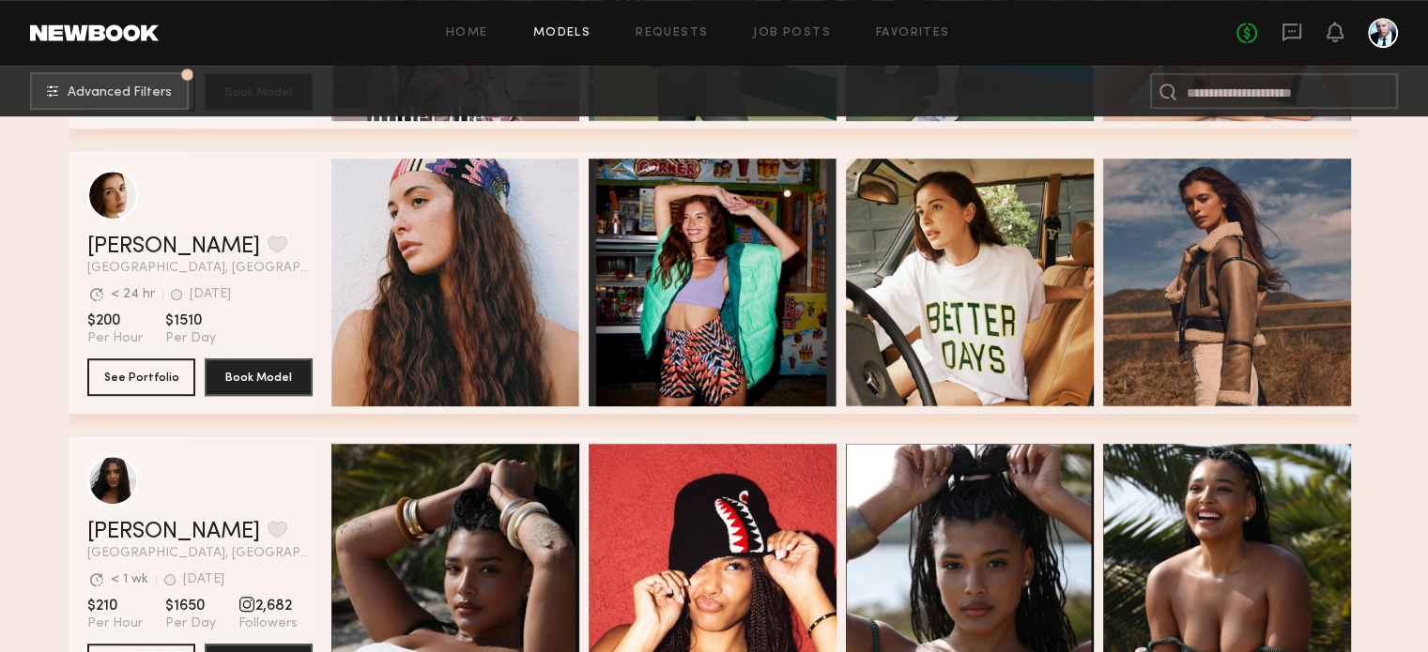
scroll to position [563, 0]
